Goal: Transaction & Acquisition: Purchase product/service

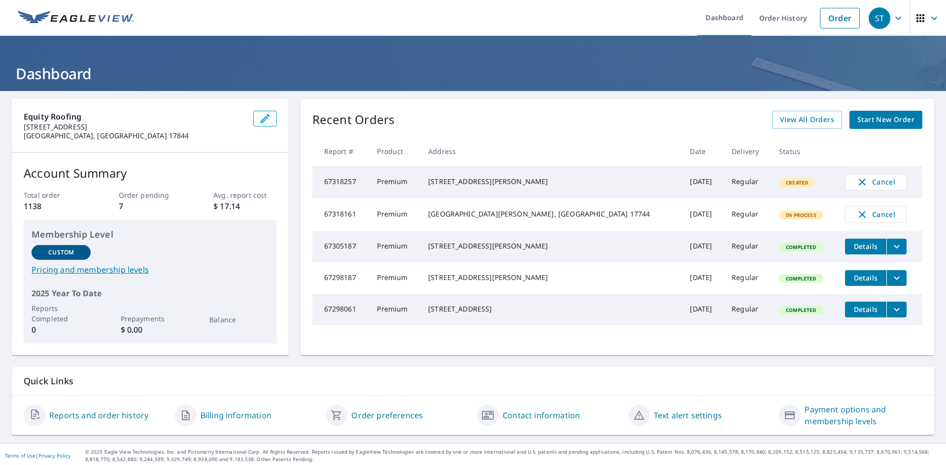
click at [863, 121] on span "Start New Order" at bounding box center [885, 120] width 57 height 12
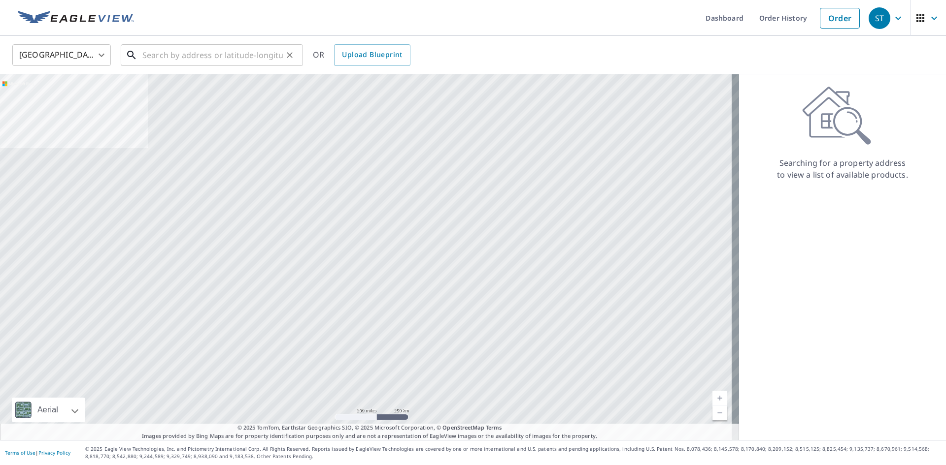
click at [252, 60] on input "text" at bounding box center [212, 55] width 140 height 28
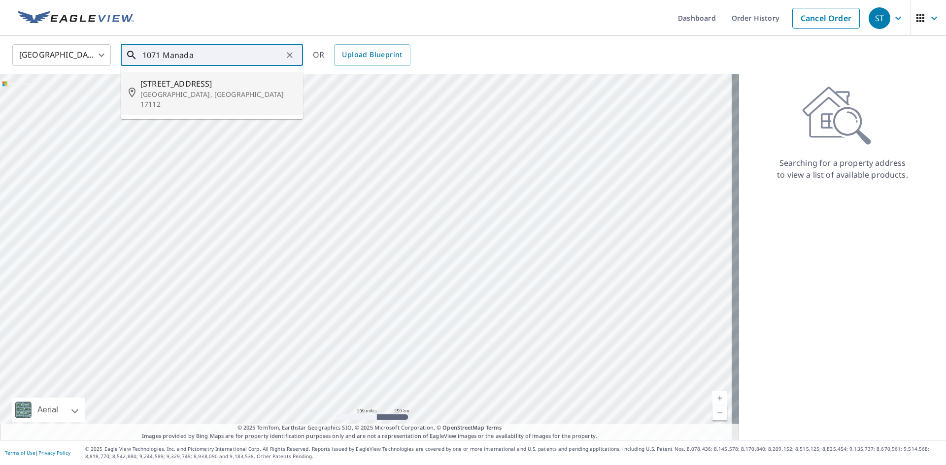
click at [247, 88] on span "[STREET_ADDRESS]" at bounding box center [217, 84] width 155 height 12
type input "[STREET_ADDRESS]"
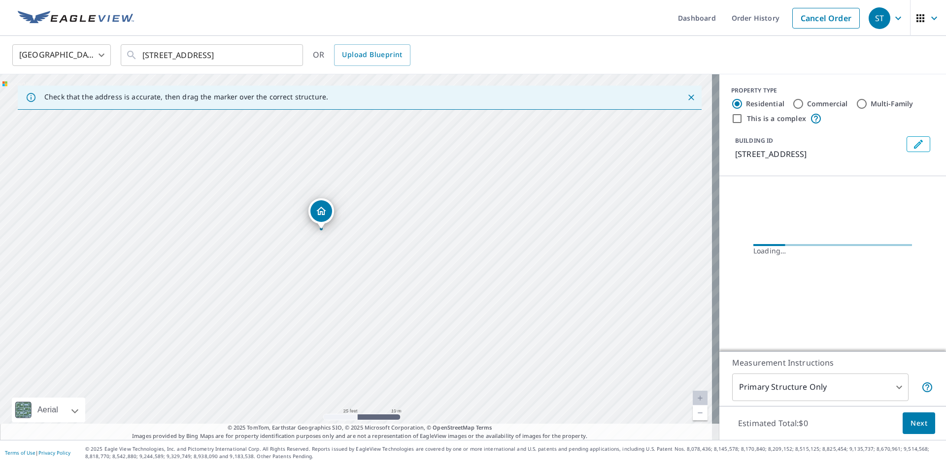
drag, startPoint x: 257, startPoint y: 218, endPoint x: 361, endPoint y: 163, distance: 117.2
click at [360, 163] on div "[STREET_ADDRESS]" at bounding box center [359, 257] width 719 height 366
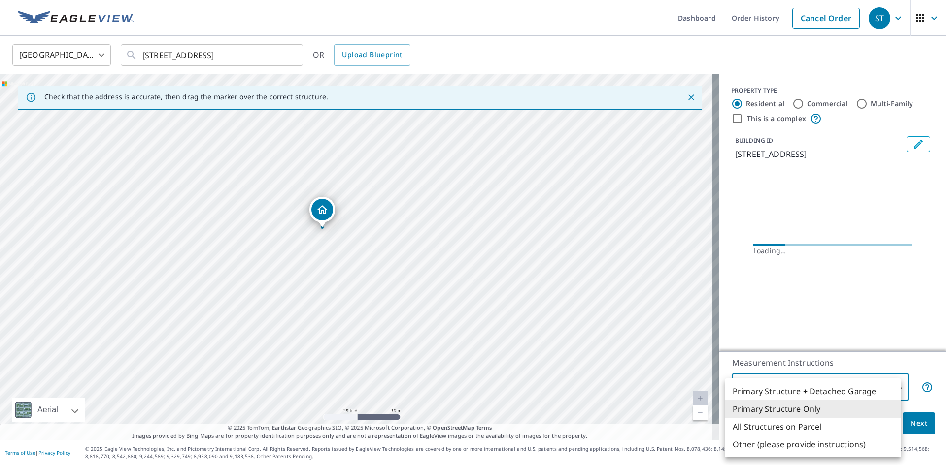
click at [770, 381] on body "[GEOGRAPHIC_DATA] Dashboard Order History Cancel Order [GEOGRAPHIC_DATA] [GEOGR…" at bounding box center [473, 232] width 946 height 465
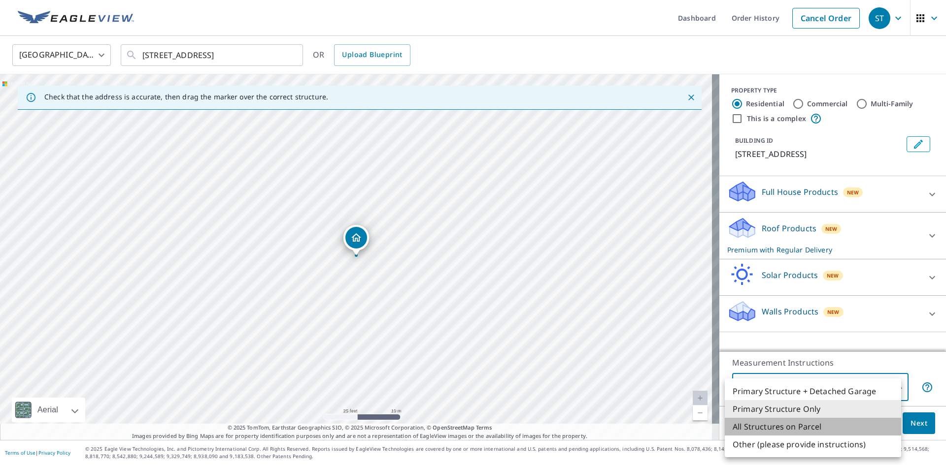
click at [805, 425] on li "All Structures on Parcel" at bounding box center [812, 427] width 176 height 18
type input "3"
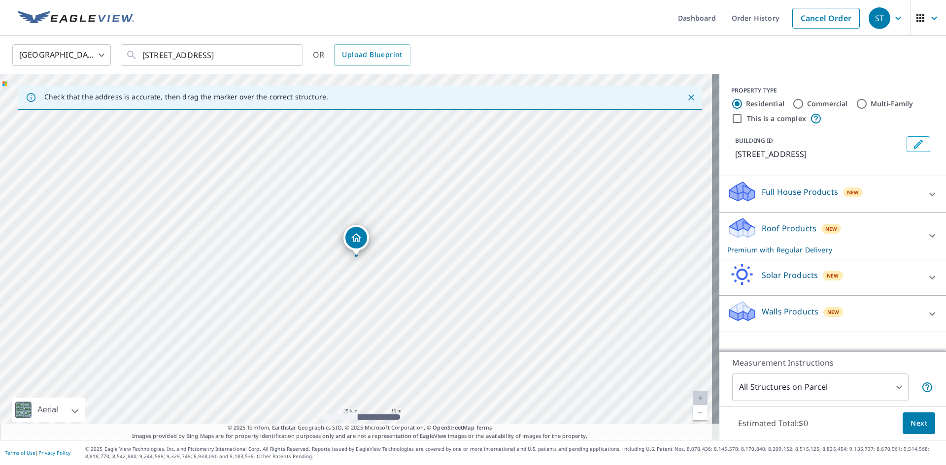
click at [894, 427] on div "Estimated Total: $0 Next" at bounding box center [832, 423] width 227 height 34
click at [910, 426] on span "Next" at bounding box center [918, 424] width 17 height 12
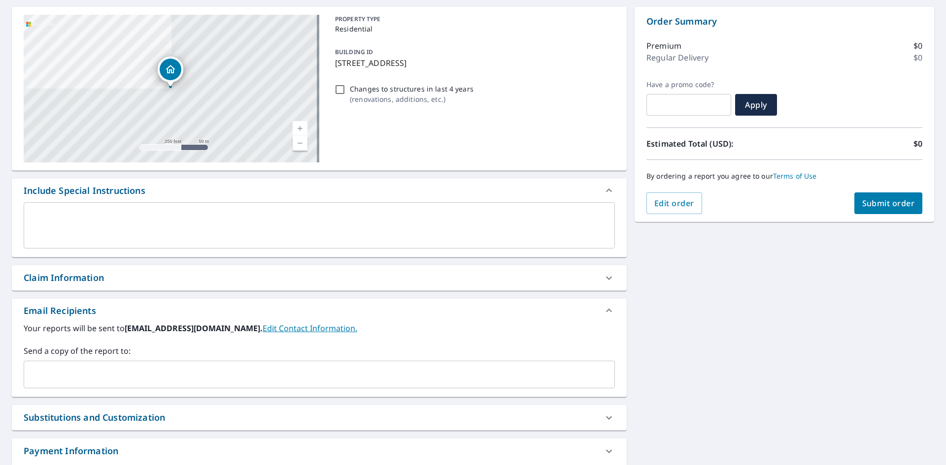
scroll to position [98, 0]
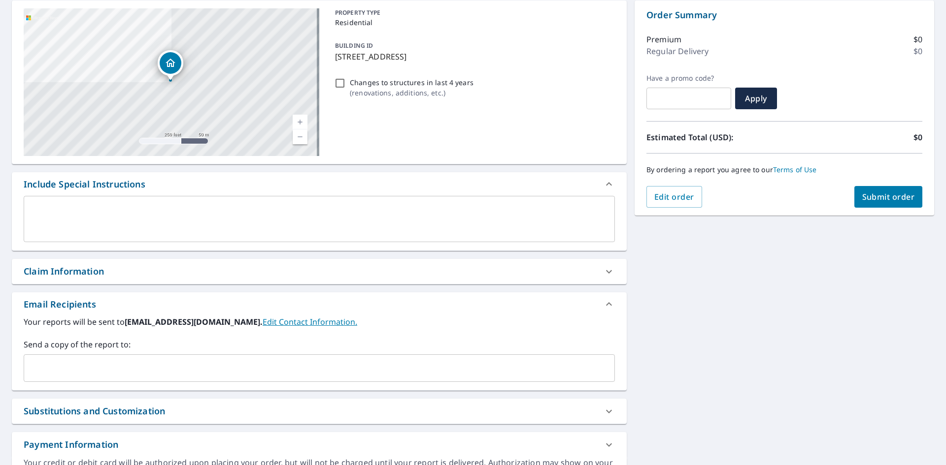
click at [192, 356] on div "​" at bounding box center [319, 369] width 591 height 28
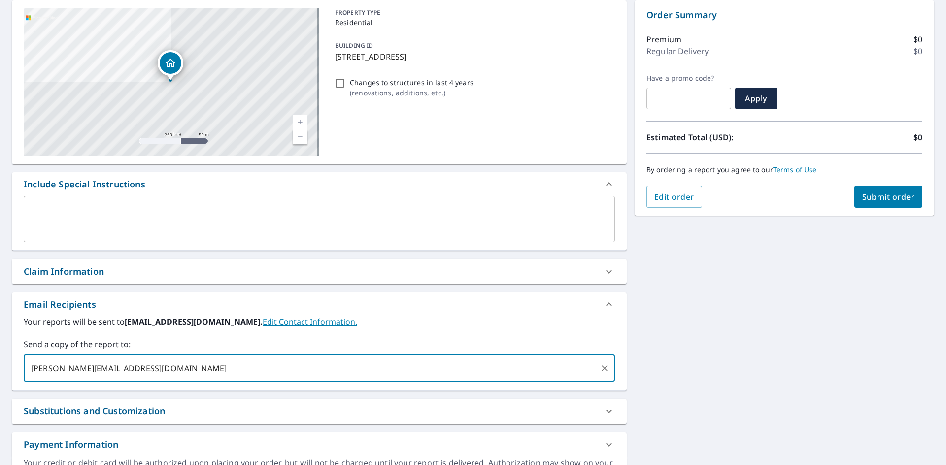
type input "[PERSON_NAME][EMAIL_ADDRESS][DOMAIN_NAME]"
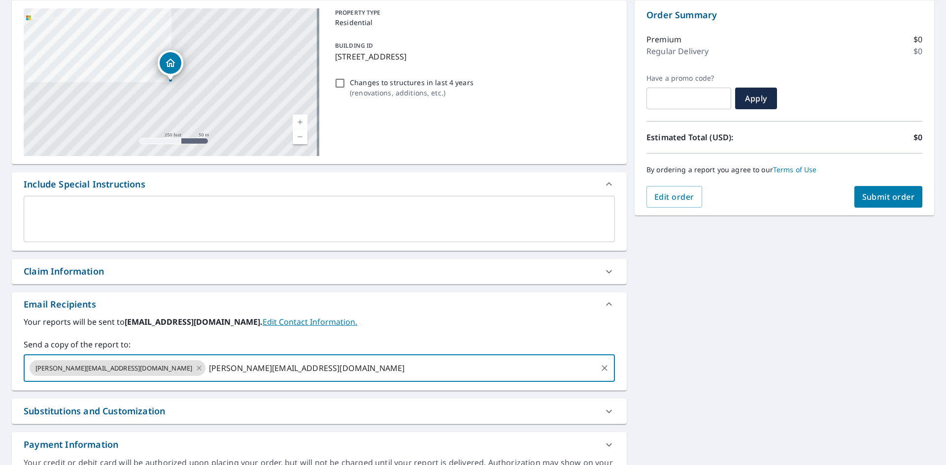
type input "[PERSON_NAME][EMAIL_ADDRESS][DOMAIN_NAME]"
click at [877, 193] on span "Submit order" at bounding box center [888, 197] width 53 height 11
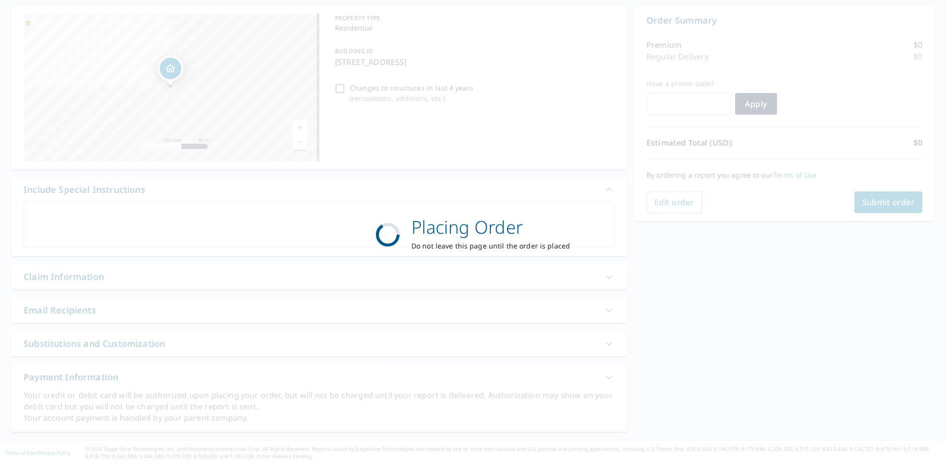
scroll to position [93, 0]
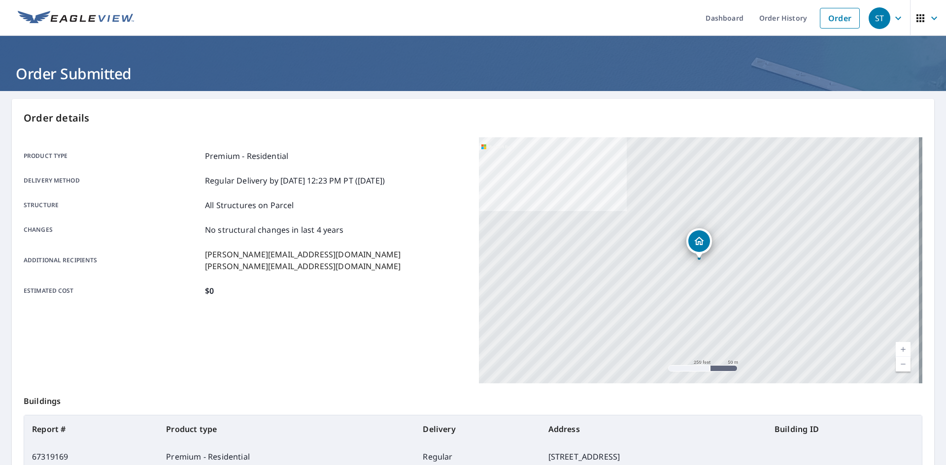
click at [103, 25] on img at bounding box center [76, 18] width 116 height 15
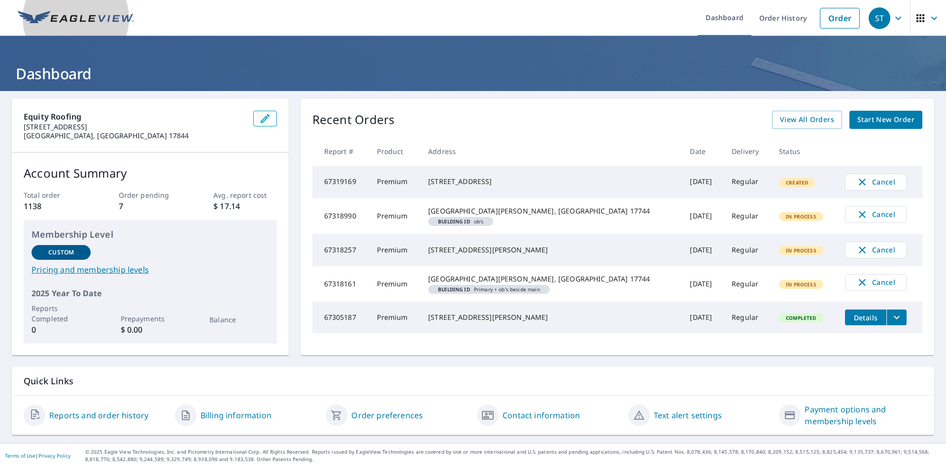
click at [78, 14] on img at bounding box center [76, 18] width 116 height 15
click at [859, 117] on span "Start New Order" at bounding box center [885, 120] width 57 height 12
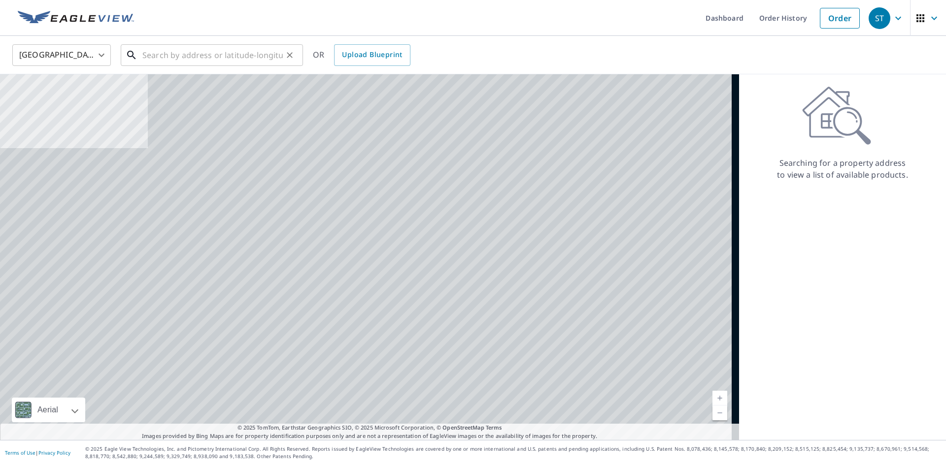
click at [249, 44] on input "text" at bounding box center [212, 55] width 140 height 28
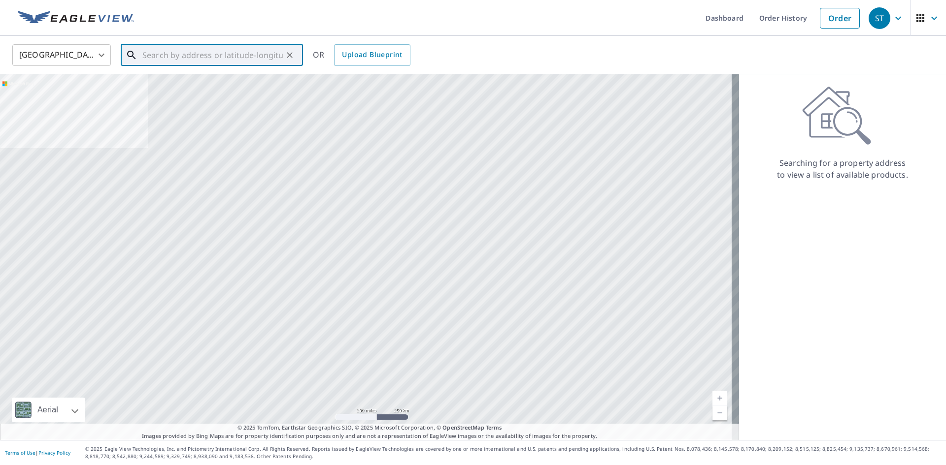
paste input "[STREET_ADDRESS][PERSON_NAME]"
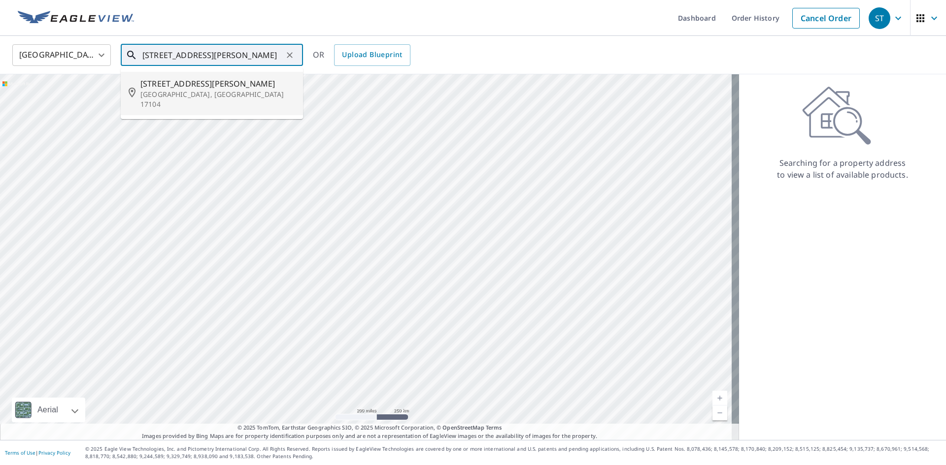
click at [223, 91] on p "[GEOGRAPHIC_DATA], [GEOGRAPHIC_DATA] 17104" at bounding box center [217, 100] width 155 height 20
type input "[STREET_ADDRESS][PERSON_NAME]"
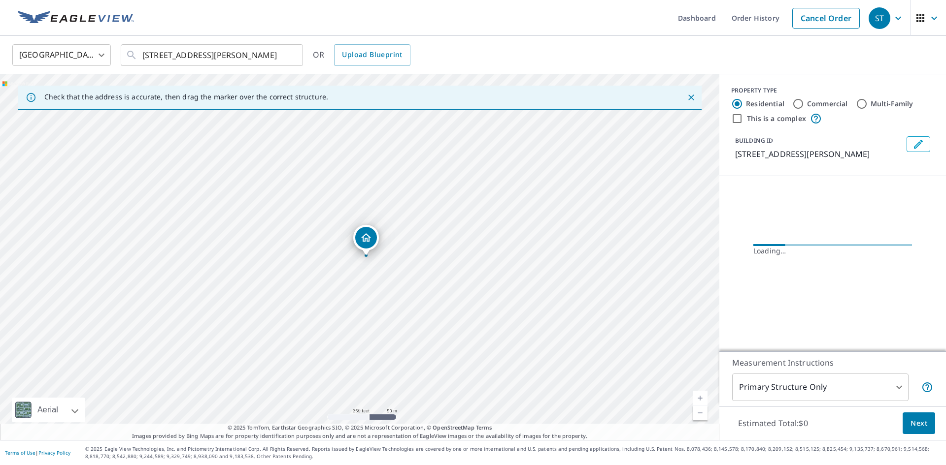
scroll to position [0, 0]
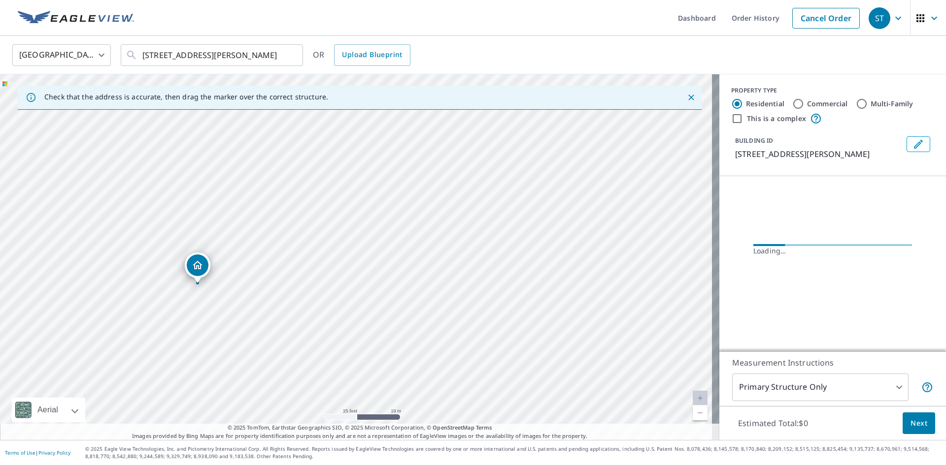
drag, startPoint x: 186, startPoint y: 255, endPoint x: 258, endPoint y: 233, distance: 74.5
click at [258, 233] on div "[STREET_ADDRESS][PERSON_NAME]" at bounding box center [359, 257] width 719 height 366
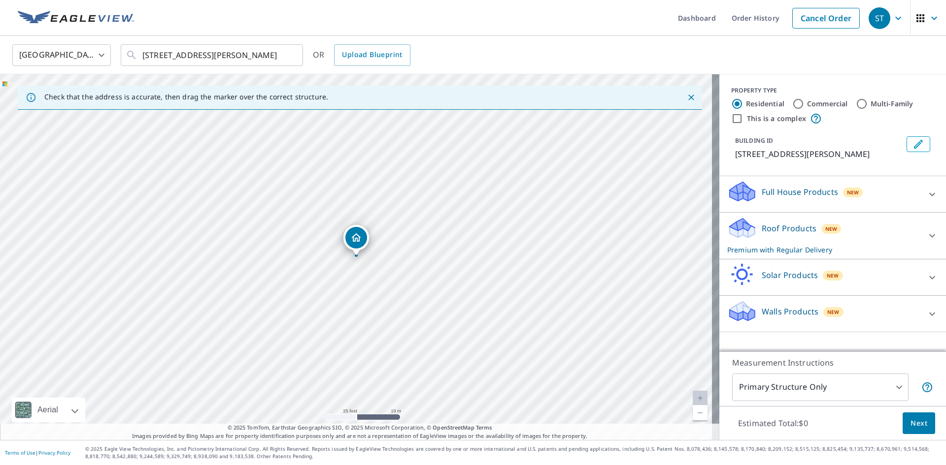
click at [902, 416] on button "Next" at bounding box center [918, 424] width 33 height 22
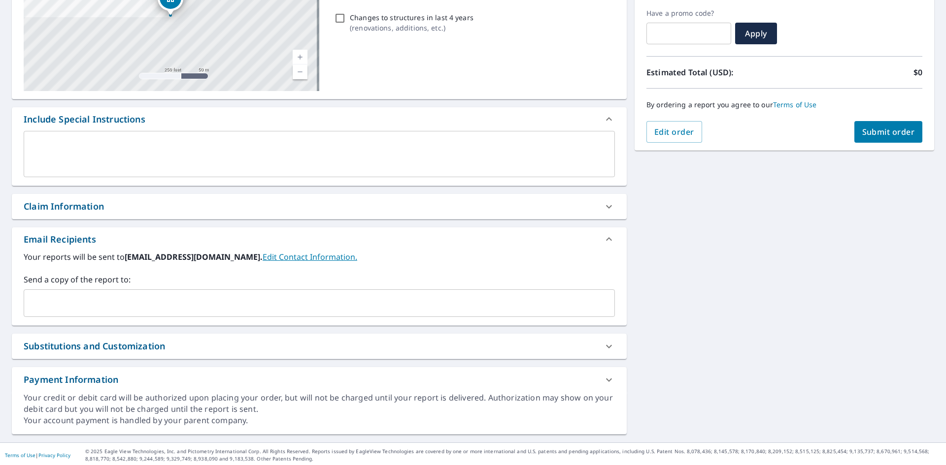
scroll to position [166, 0]
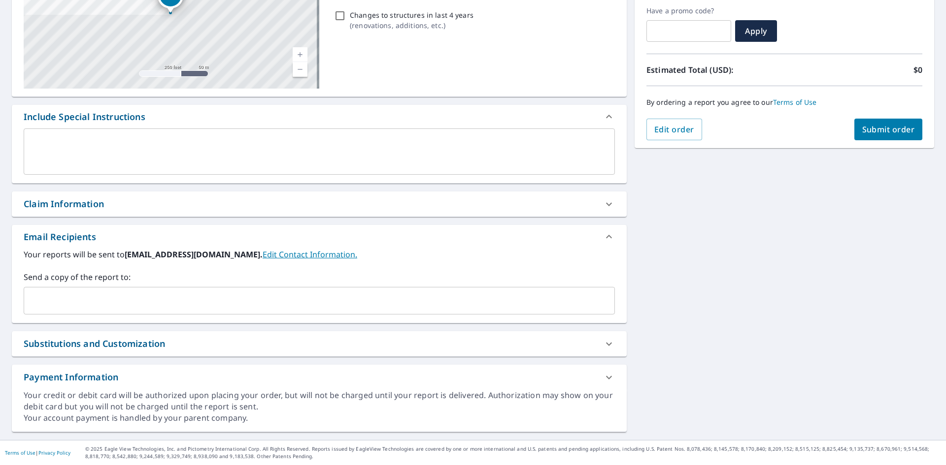
click at [217, 296] on input "text" at bounding box center [311, 301] width 567 height 19
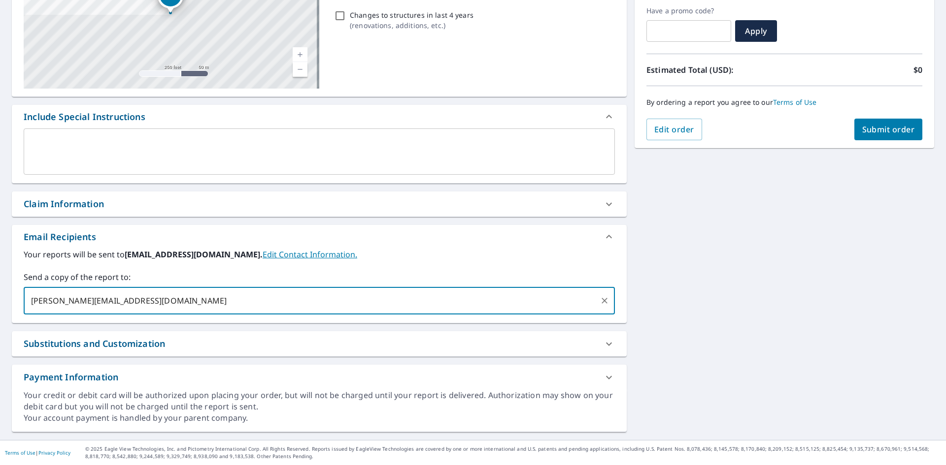
type input "[PERSON_NAME][EMAIL_ADDRESS][DOMAIN_NAME]"
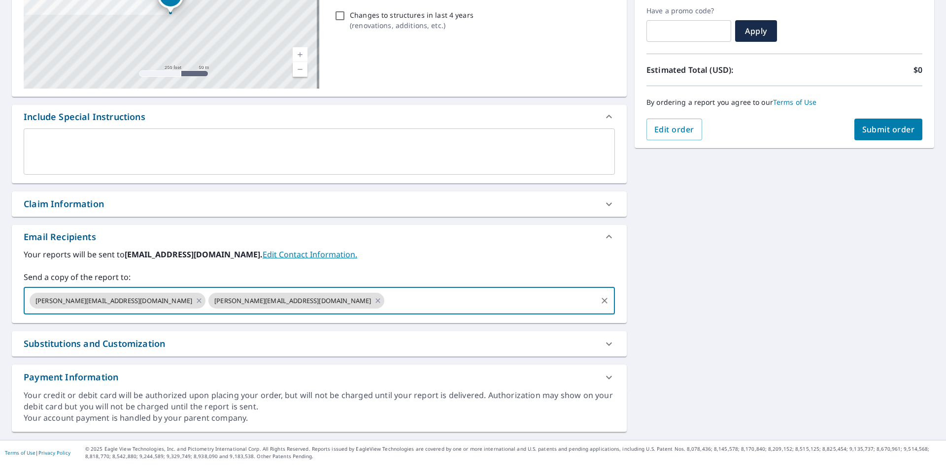
click at [870, 126] on span "Submit order" at bounding box center [888, 129] width 53 height 11
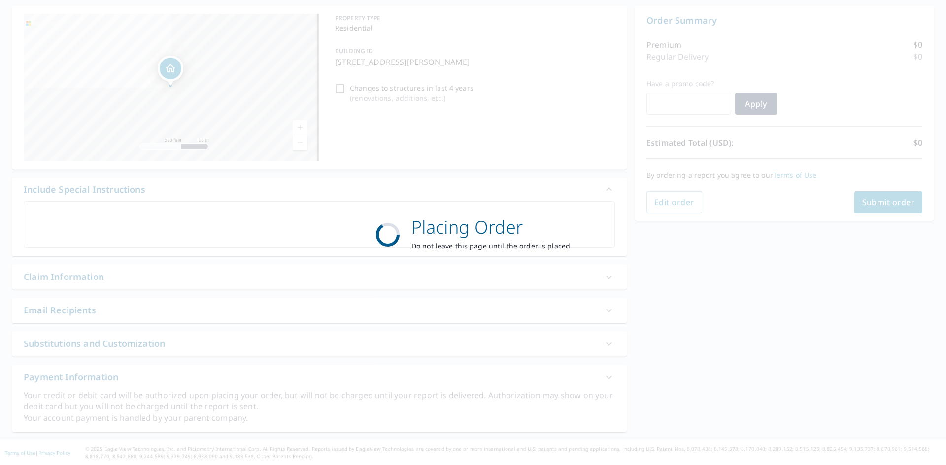
scroll to position [93, 0]
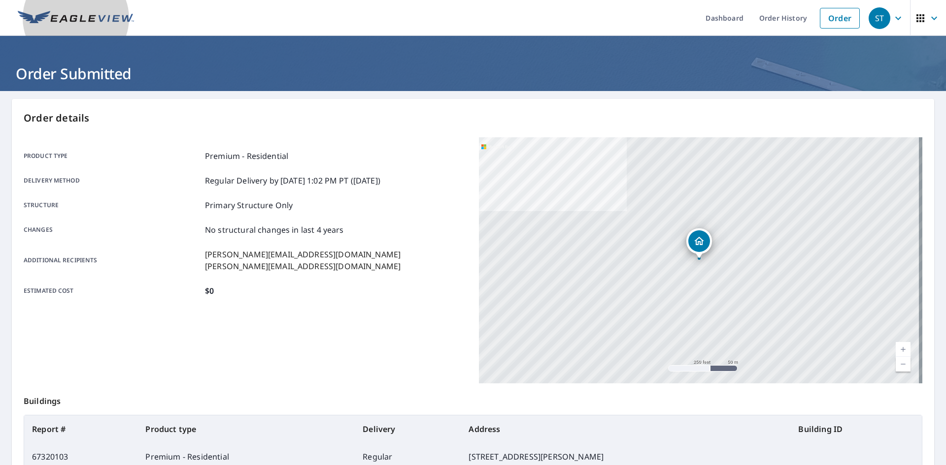
click at [104, 26] on link at bounding box center [76, 18] width 128 height 36
